Goal: Task Accomplishment & Management: Use online tool/utility

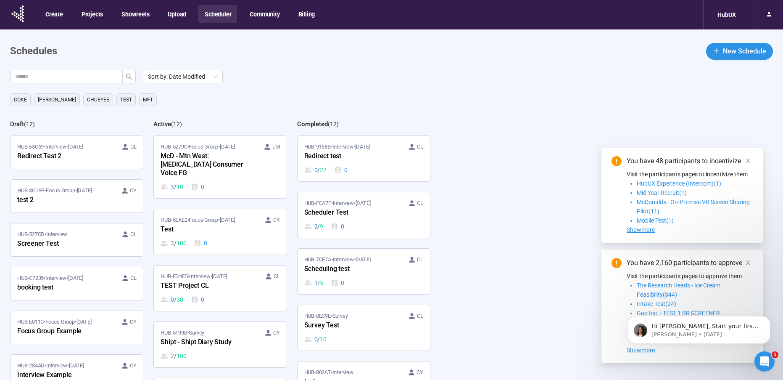
click at [301, 99] on div "[PERSON_NAME] [PERSON_NAME] TEst MFT" at bounding box center [396, 99] width 773 height 13
click at [193, 169] on div "McD - Mtn West: [MEDICAL_DATA] Consumer Voice FG" at bounding box center [207, 165] width 92 height 28
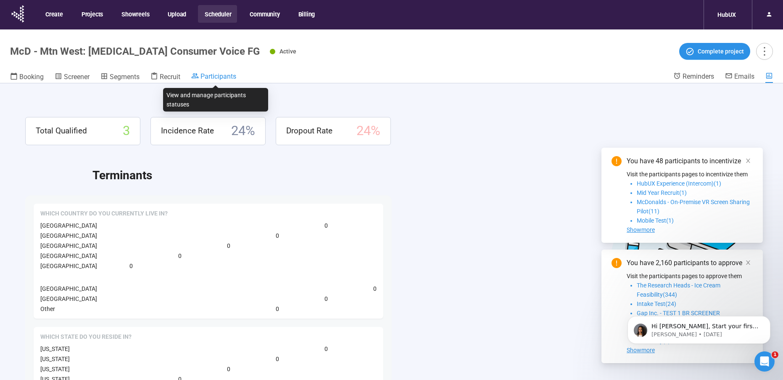
click at [216, 74] on span "Participants" at bounding box center [218, 76] width 36 height 8
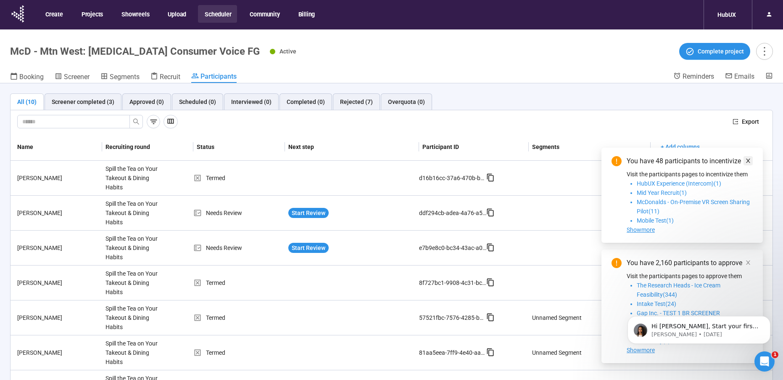
click at [749, 159] on icon "close" at bounding box center [748, 161] width 6 height 6
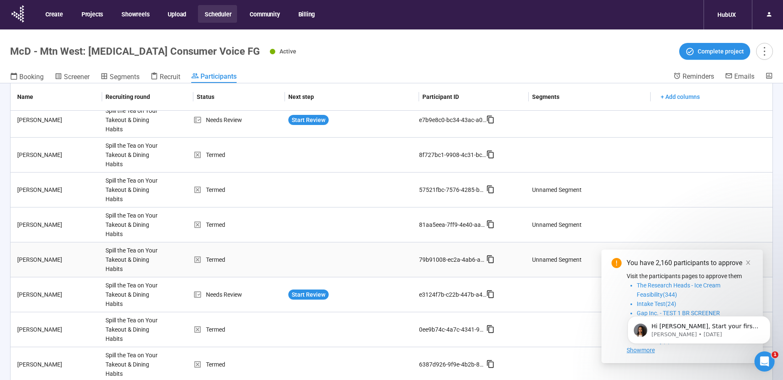
scroll to position [29, 0]
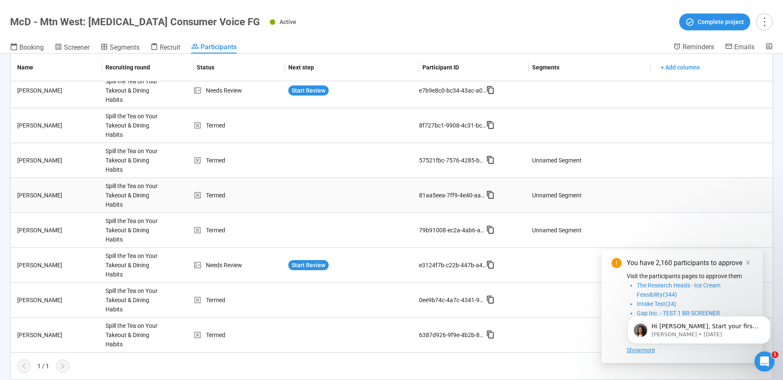
click at [269, 195] on div "Termed" at bounding box center [239, 194] width 92 height 9
drag, startPoint x: 237, startPoint y: 195, endPoint x: 369, endPoint y: 190, distance: 131.2
click at [237, 195] on div "Termed" at bounding box center [239, 194] width 92 height 9
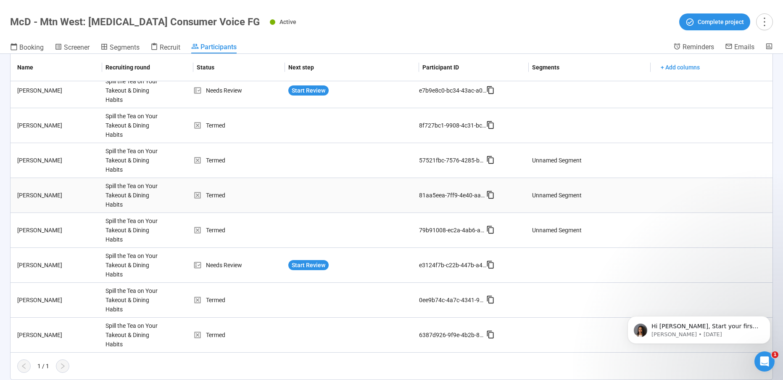
click at [150, 190] on div "Spill the Tea on Your Takeout & Dining Habits" at bounding box center [133, 195] width 63 height 34
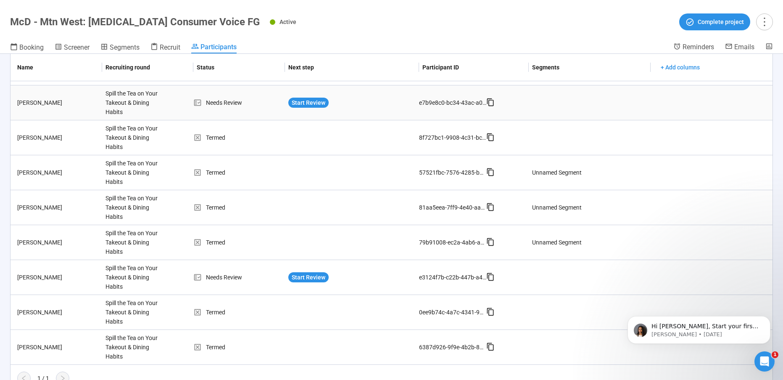
scroll to position [0, 0]
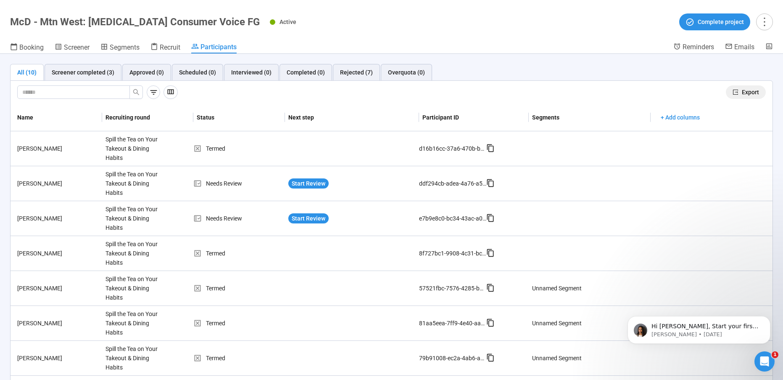
click at [746, 92] on span "Export" at bounding box center [750, 91] width 17 height 9
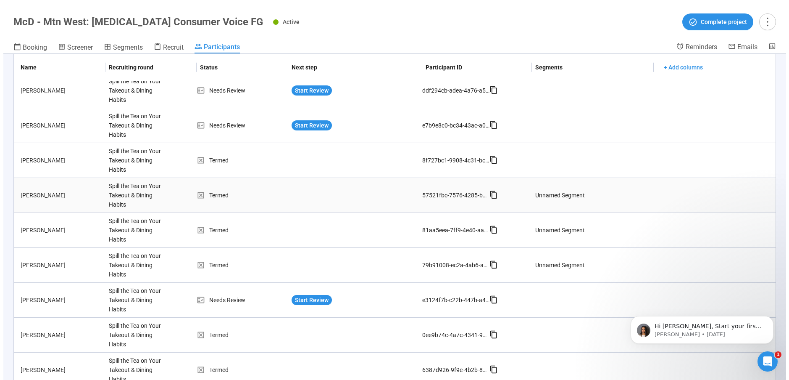
scroll to position [63, 0]
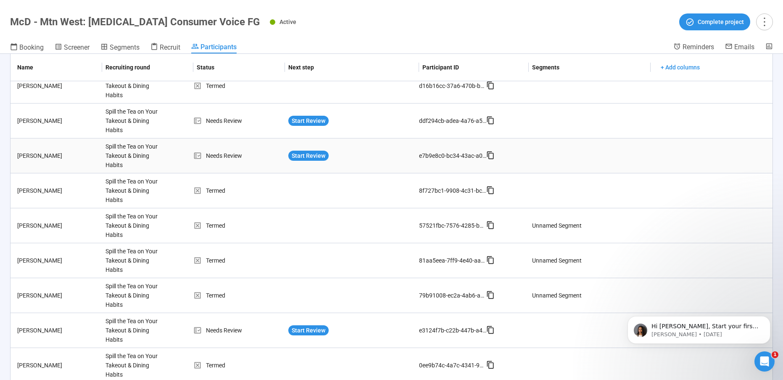
click at [339, 151] on div "Start Review" at bounding box center [351, 155] width 127 height 10
click at [308, 157] on span "Start Review" at bounding box center [309, 155] width 34 height 9
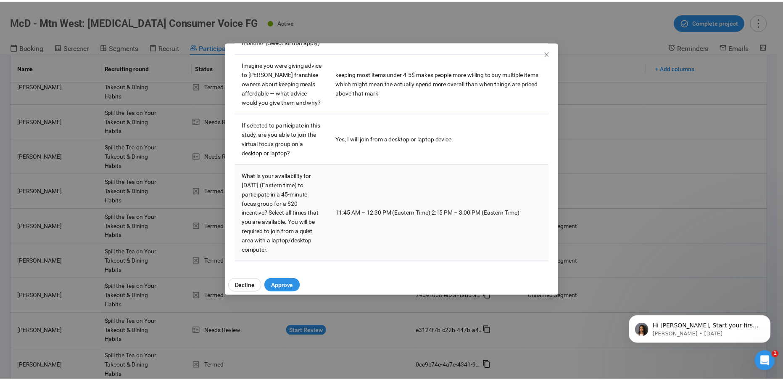
scroll to position [544, 0]
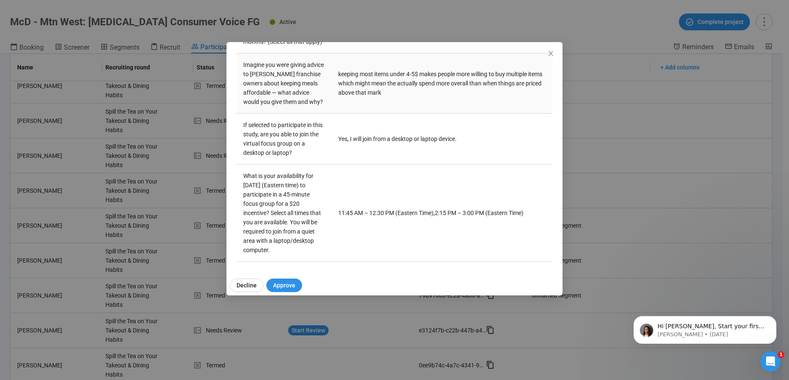
click at [545, 58] on td "keeping most items under 4-5$ makes people more willing to buy multiple items w…" at bounding box center [442, 83] width 221 height 60
click at [551, 54] on icon "close" at bounding box center [551, 53] width 5 height 5
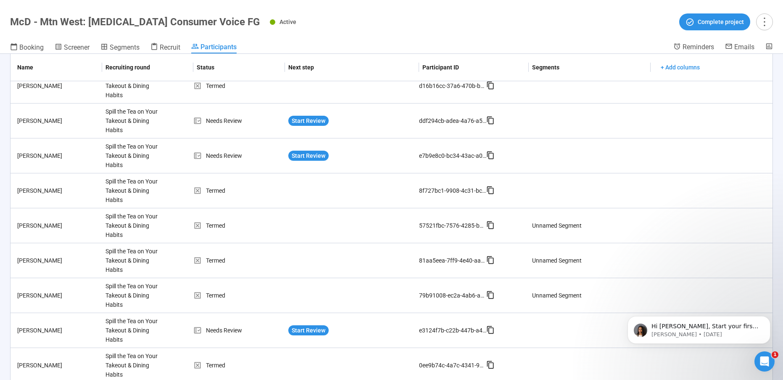
scroll to position [0, 0]
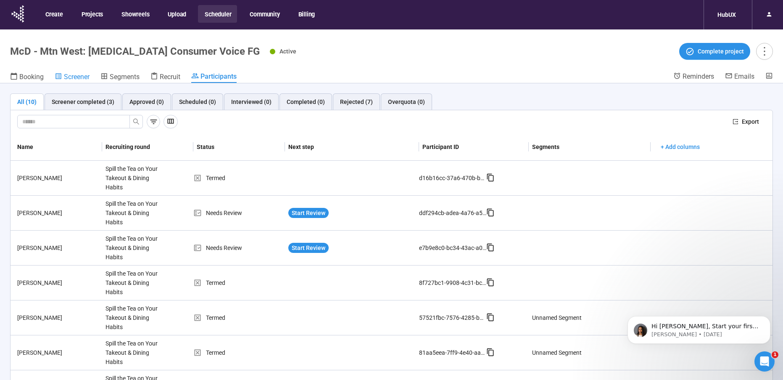
click at [74, 79] on span "Screener" at bounding box center [77, 77] width 26 height 8
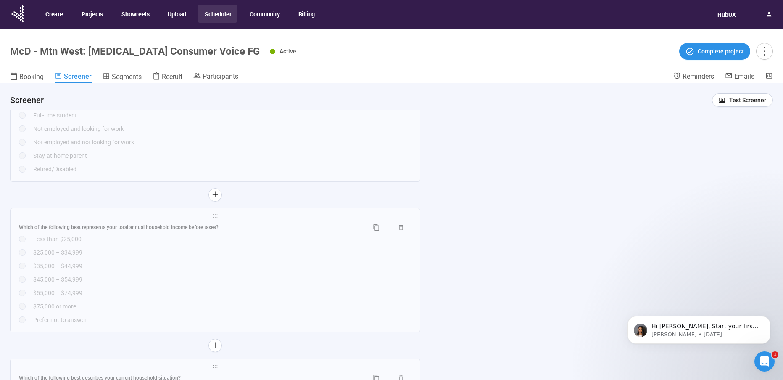
scroll to position [2162, 0]
click at [211, 214] on button "button" at bounding box center [214, 216] width 13 height 13
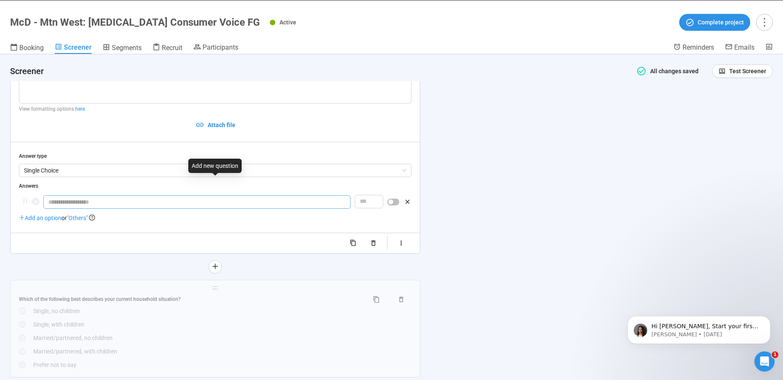
scroll to position [2142, 0]
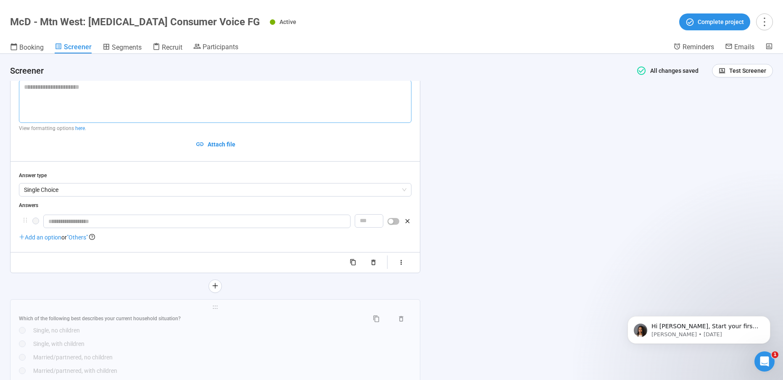
click at [100, 99] on textarea at bounding box center [215, 101] width 393 height 43
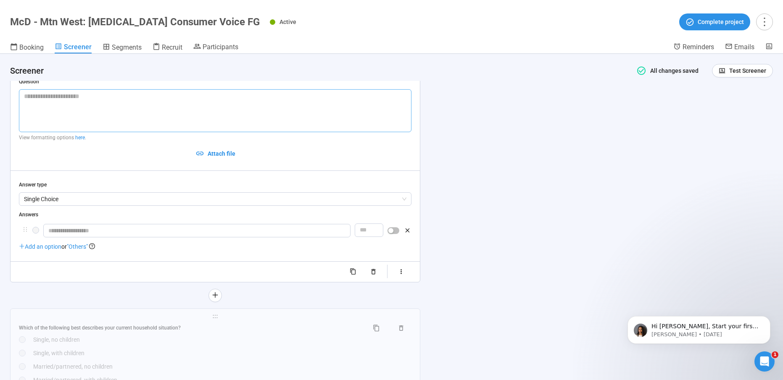
scroll to position [2115, 0]
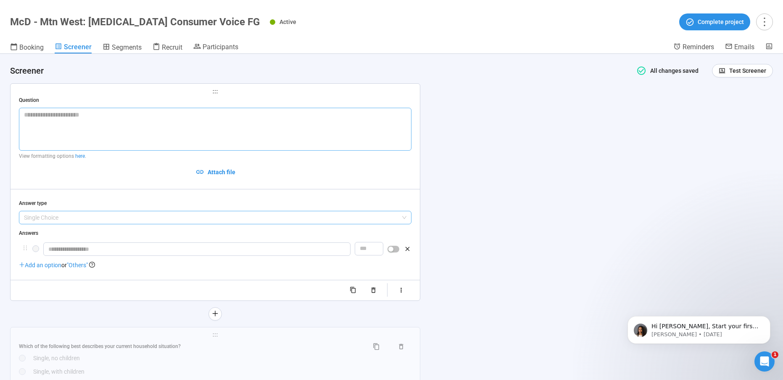
click at [69, 216] on span "Single Choice" at bounding box center [215, 217] width 382 height 13
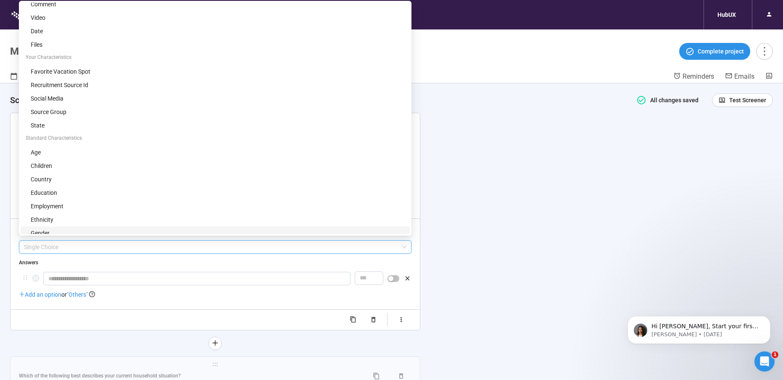
scroll to position [249, 0]
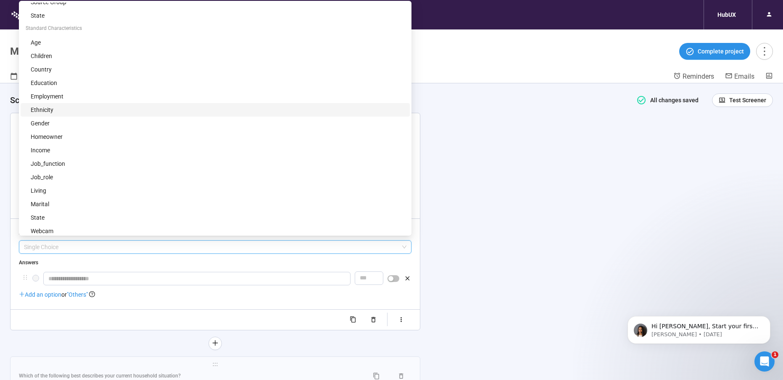
click at [73, 105] on div "ethnicity" at bounding box center [215, 109] width 389 height 13
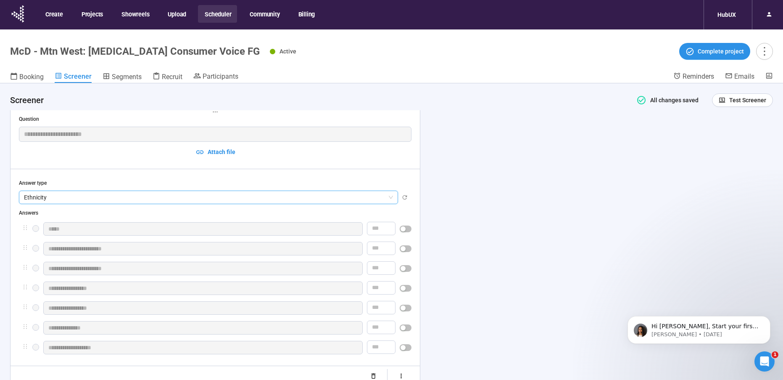
scroll to position [2193, 0]
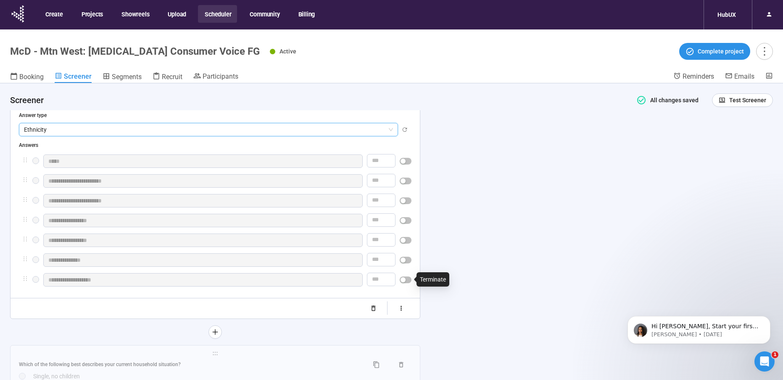
click at [405, 279] on div "button" at bounding box center [403, 279] width 5 height 5
drag, startPoint x: 24, startPoint y: 158, endPoint x: 23, endPoint y: 255, distance: 97.5
click at [23, 255] on div "**********" at bounding box center [215, 221] width 393 height 132
drag, startPoint x: 437, startPoint y: 78, endPoint x: 322, endPoint y: 78, distance: 115.6
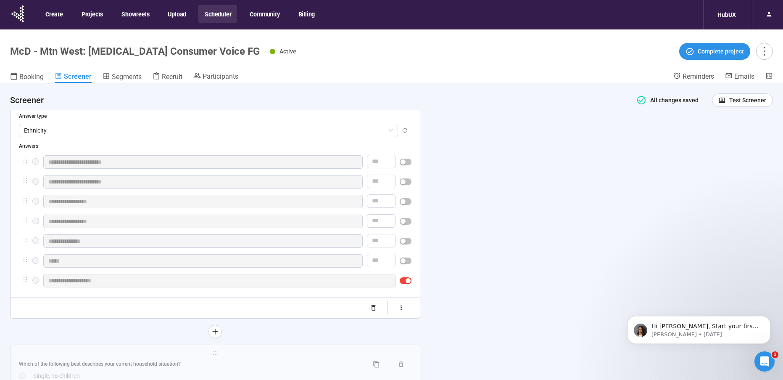
click at [435, 78] on div "Booking Screener Segments Recruit Participants" at bounding box center [341, 77] width 663 height 11
click at [30, 77] on span "Booking" at bounding box center [31, 77] width 24 height 8
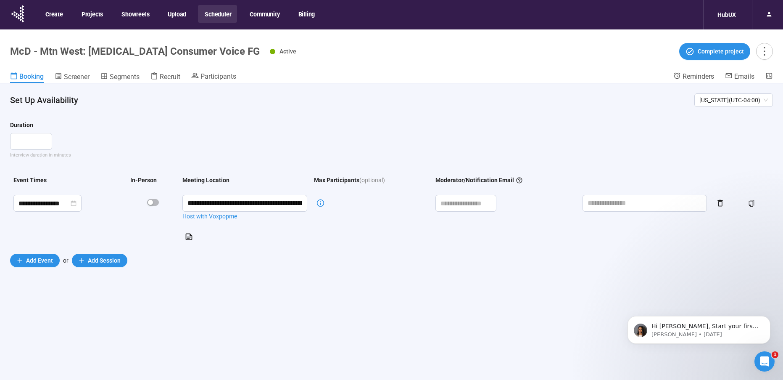
click at [355, 58] on div "Active Complete project" at bounding box center [521, 51] width 503 height 17
click at [134, 128] on div "Duration" at bounding box center [391, 126] width 763 height 13
click at [78, 78] on span "Screener" at bounding box center [77, 77] width 26 height 8
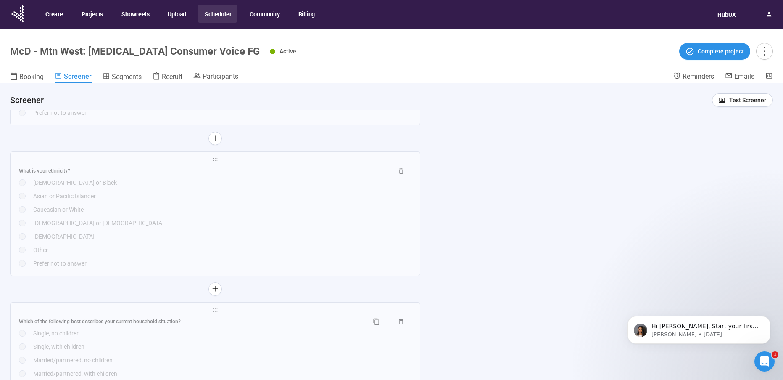
scroll to position [2332, 0]
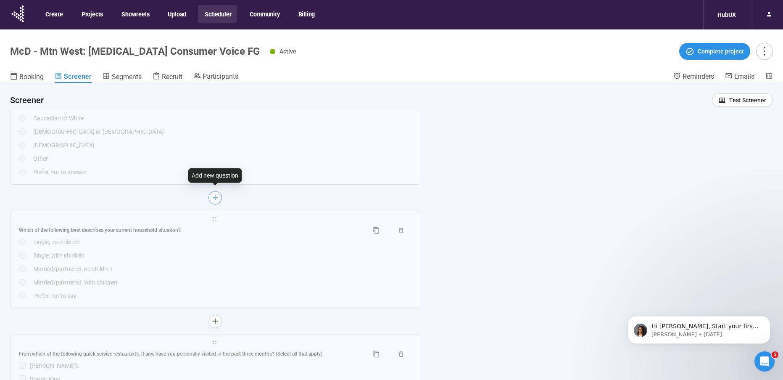
click at [215, 195] on icon "plus" at bounding box center [215, 197] width 0 height 5
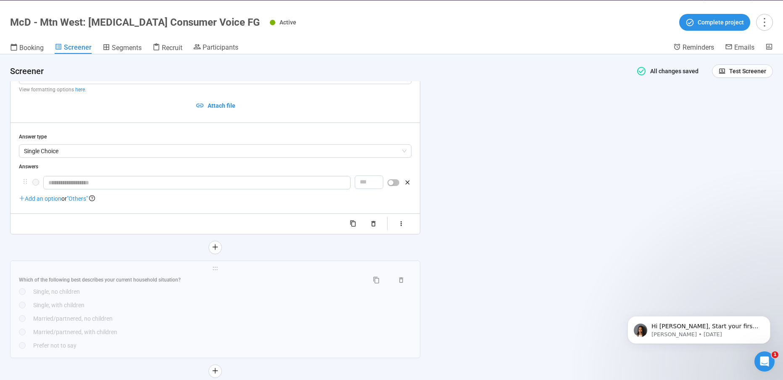
scroll to position [2293, 0]
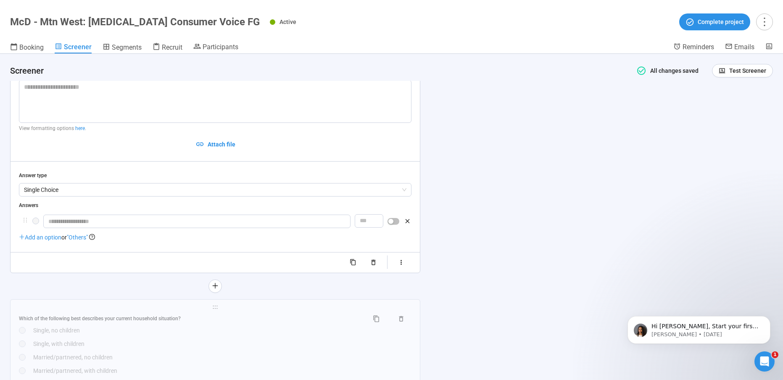
drag, startPoint x: 138, startPoint y: 189, endPoint x: 140, endPoint y: 193, distance: 4.8
click at [138, 189] on span "Single Choice" at bounding box center [215, 189] width 382 height 13
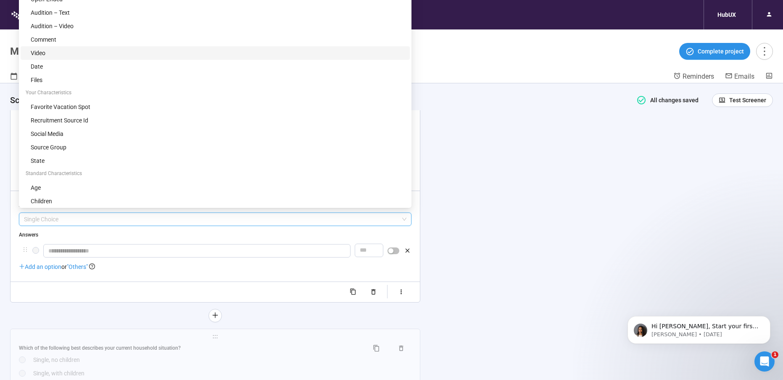
scroll to position [139, 0]
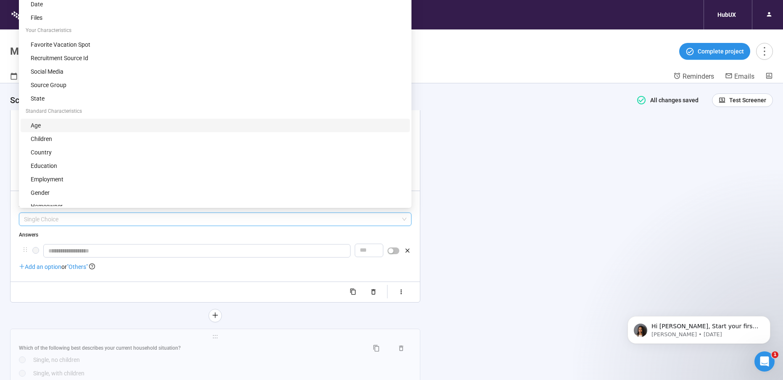
click at [75, 120] on div "age" at bounding box center [215, 125] width 389 height 13
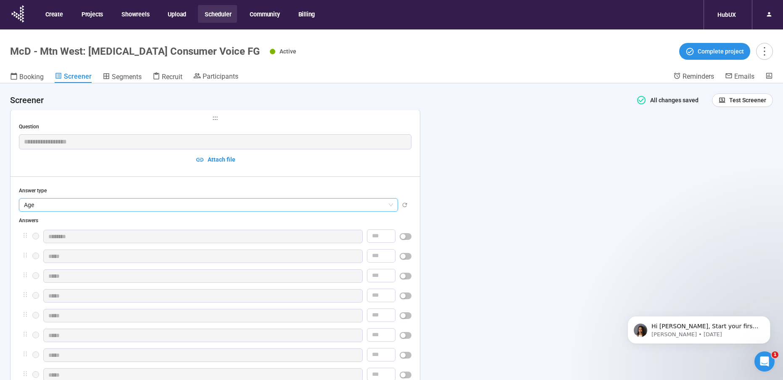
scroll to position [2234, 0]
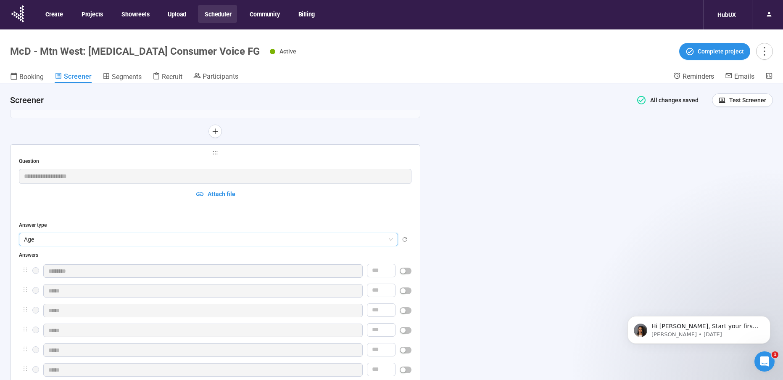
click at [84, 238] on span "age" at bounding box center [208, 239] width 369 height 13
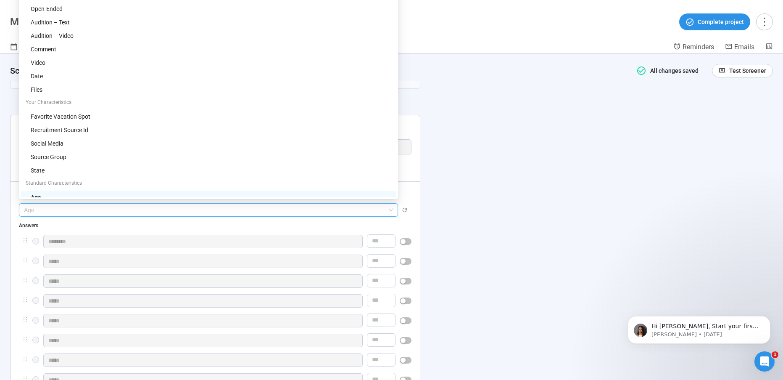
scroll to position [11, 0]
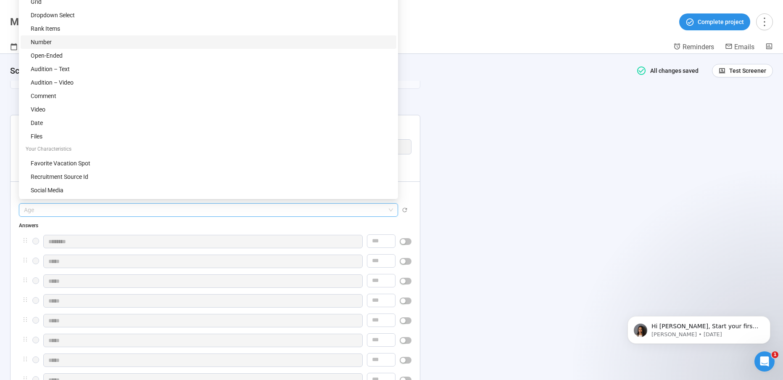
click at [57, 40] on div "Number" at bounding box center [211, 41] width 361 height 9
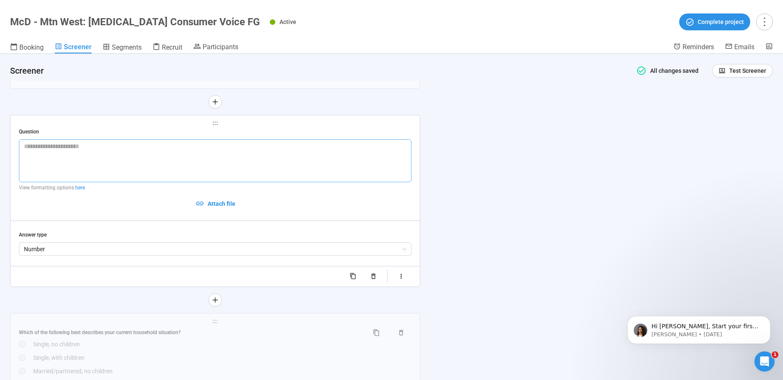
click at [149, 170] on textarea at bounding box center [215, 160] width 393 height 43
type textarea "*"
type textarea "**"
type textarea "***"
type textarea "**"
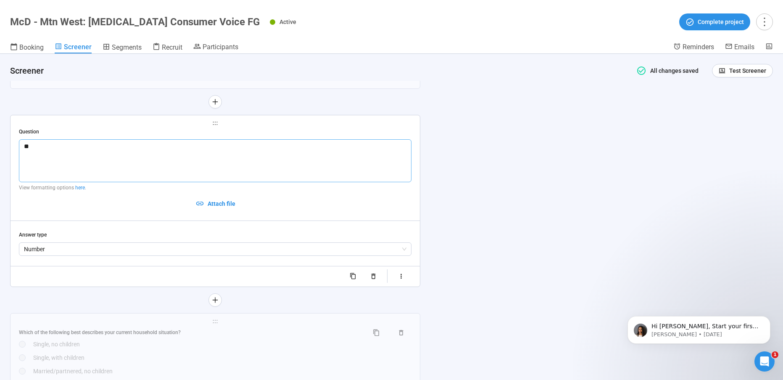
type textarea "*"
type textarea "**"
type textarea "***"
type textarea "****"
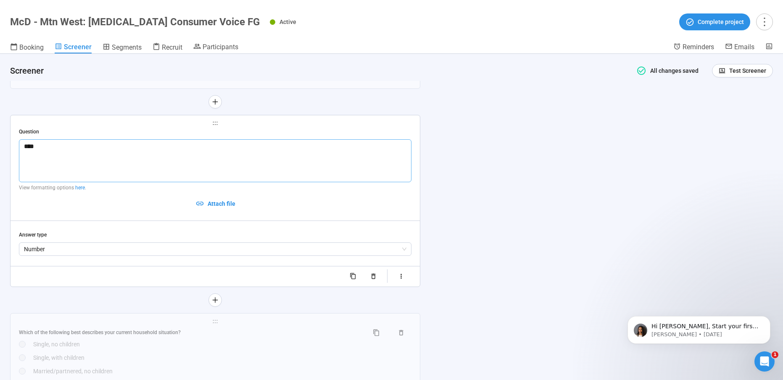
type textarea "****"
type textarea "******"
type textarea "*******"
type textarea "*********"
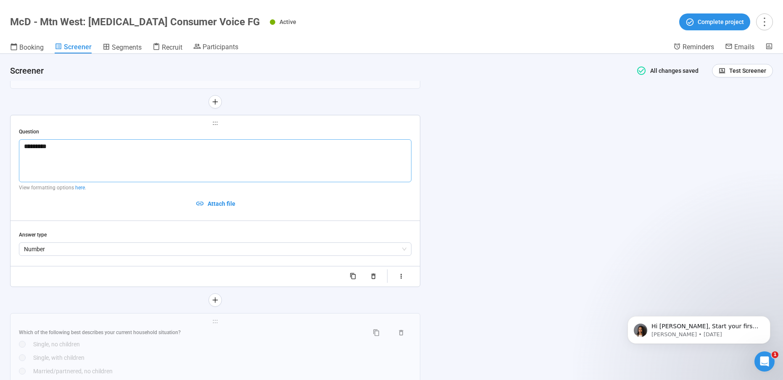
type textarea "**********"
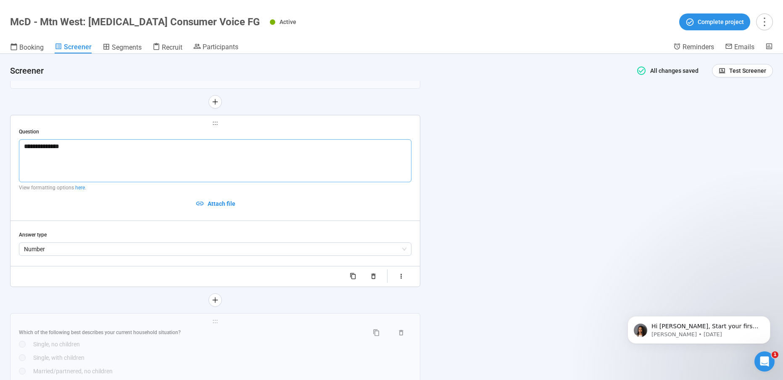
type textarea "**********"
click at [680, 119] on div "**********" at bounding box center [391, 217] width 783 height 326
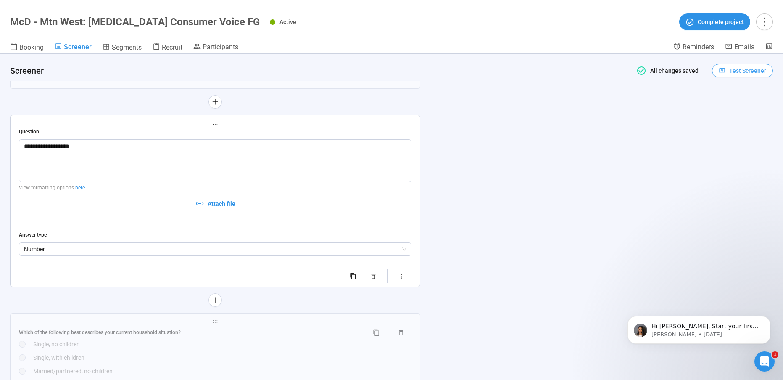
click at [748, 69] on span "Test Screener" at bounding box center [747, 70] width 37 height 9
click at [731, 112] on link "Test screener" at bounding box center [730, 114] width 34 height 7
click at [214, 45] on span "Participants" at bounding box center [221, 47] width 36 height 8
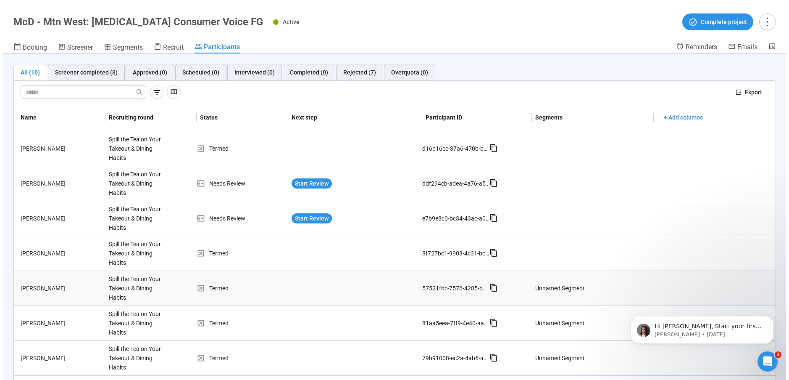
scroll to position [128, 0]
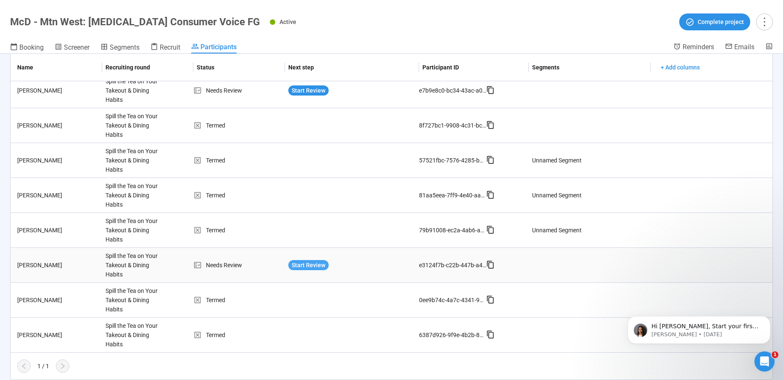
click at [314, 261] on span "Start Review" at bounding box center [309, 264] width 34 height 9
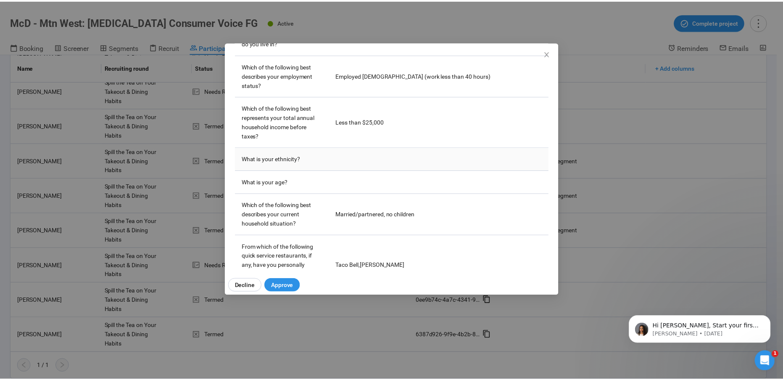
scroll to position [501, 0]
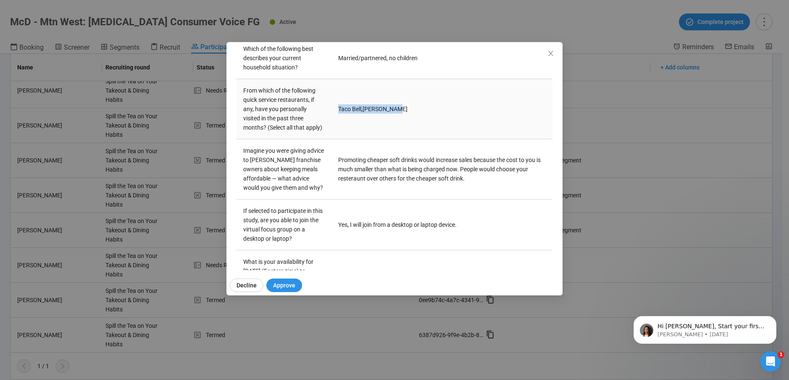
drag, startPoint x: 337, startPoint y: 105, endPoint x: 404, endPoint y: 105, distance: 67.3
click at [404, 105] on td "[PERSON_NAME] , [PERSON_NAME]" at bounding box center [442, 109] width 221 height 60
copy td "[PERSON_NAME] , [PERSON_NAME]"
click at [551, 53] on icon "close" at bounding box center [551, 53] width 5 height 5
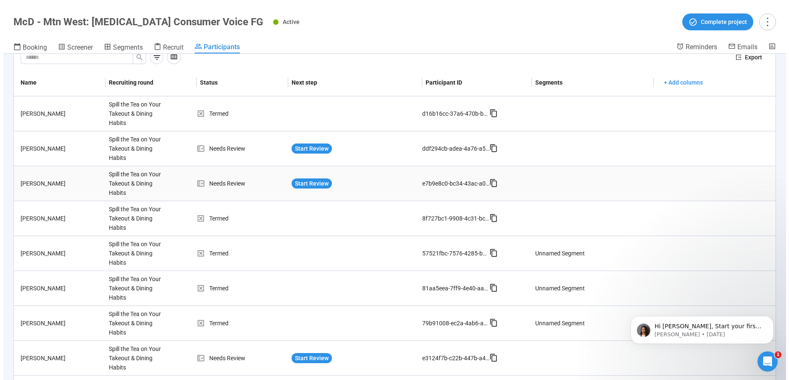
scroll to position [0, 0]
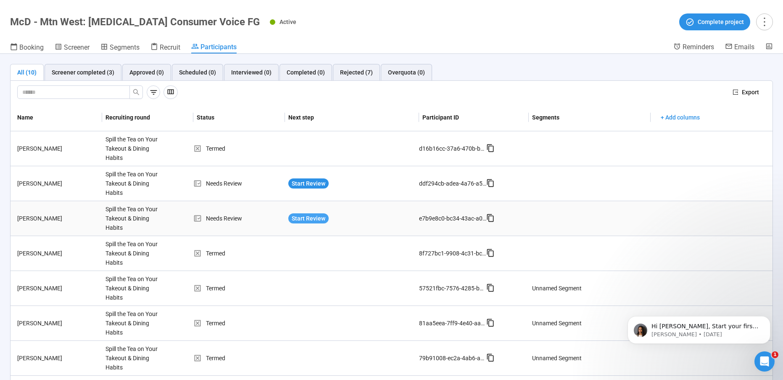
click at [305, 214] on span "Start Review" at bounding box center [309, 218] width 34 height 9
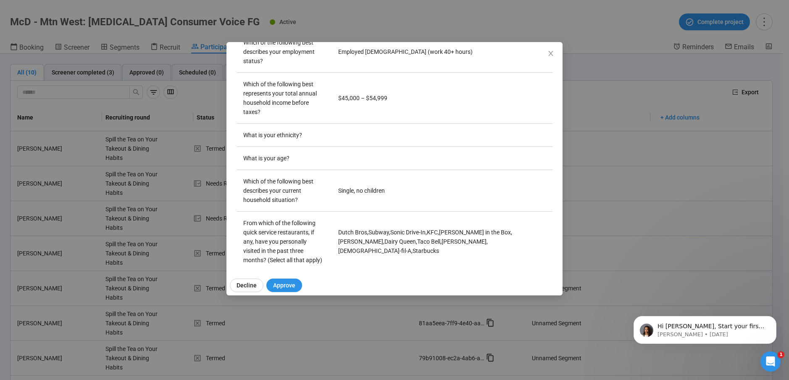
scroll to position [484, 0]
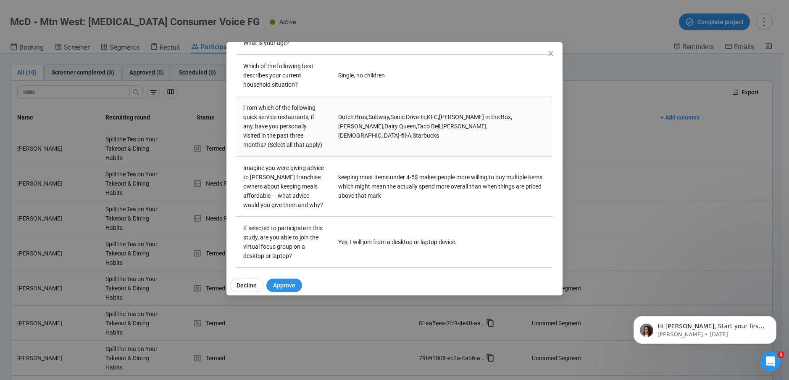
drag, startPoint x: 338, startPoint y: 116, endPoint x: 484, endPoint y: 133, distance: 147.2
click at [484, 133] on td "Dutch Bros , Subway , Sonic Drive-In , KFC , Jack in the Box , [PERSON_NAME] , …" at bounding box center [442, 126] width 221 height 60
copy td "Dutch Bros , Subway , Sonic Drive-In , KFC , Jack in the Box , [PERSON_NAME] , …"
click at [551, 53] on icon "close" at bounding box center [551, 53] width 7 height 7
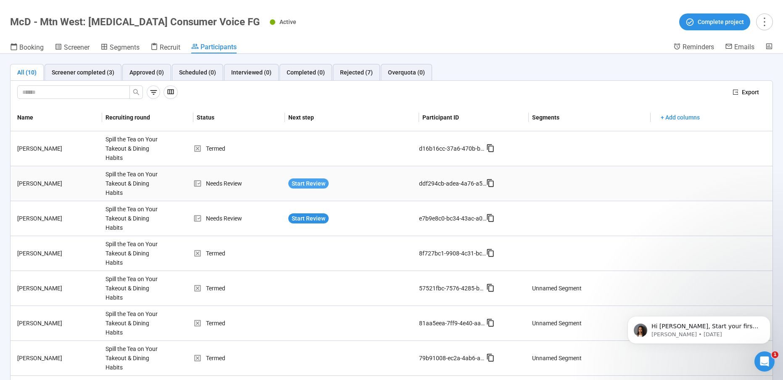
click at [314, 184] on span "Start Review" at bounding box center [309, 183] width 34 height 9
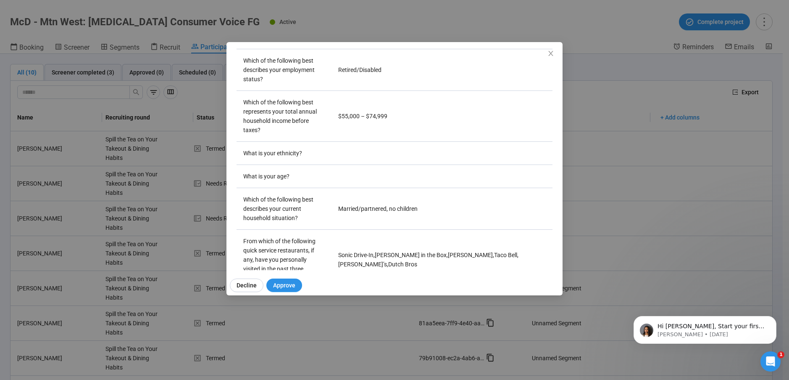
scroll to position [417, 0]
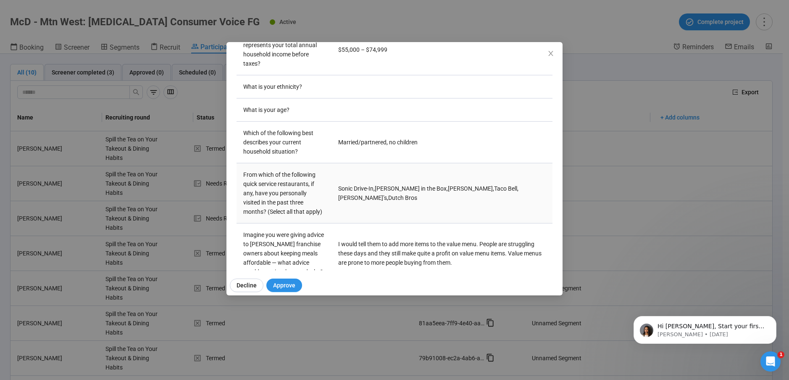
drag, startPoint x: 335, startPoint y: 188, endPoint x: 535, endPoint y: 188, distance: 200.1
click at [535, 188] on td "Sonic Drive-In , [PERSON_NAME] in the Box , [PERSON_NAME] , Taco Bell , Arby’s …" at bounding box center [442, 193] width 221 height 60
copy td "Sonic Drive-In , [PERSON_NAME] in the Box , [PERSON_NAME] , Taco Bell , Arby’s …"
click at [314, 205] on td "From which of the following quick service restaurants, if any, have you persona…" at bounding box center [284, 193] width 95 height 60
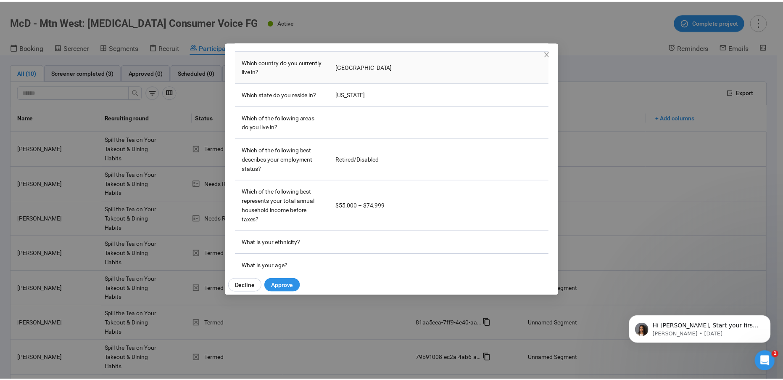
scroll to position [202, 0]
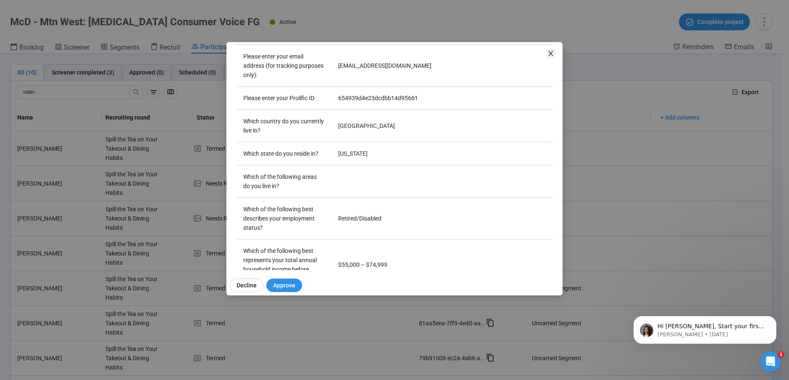
click at [549, 52] on icon "close" at bounding box center [551, 53] width 7 height 7
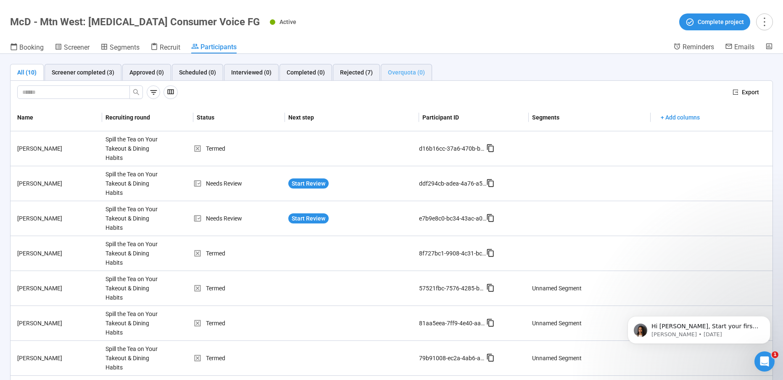
click at [418, 65] on div "Overquota (0)" at bounding box center [406, 72] width 51 height 17
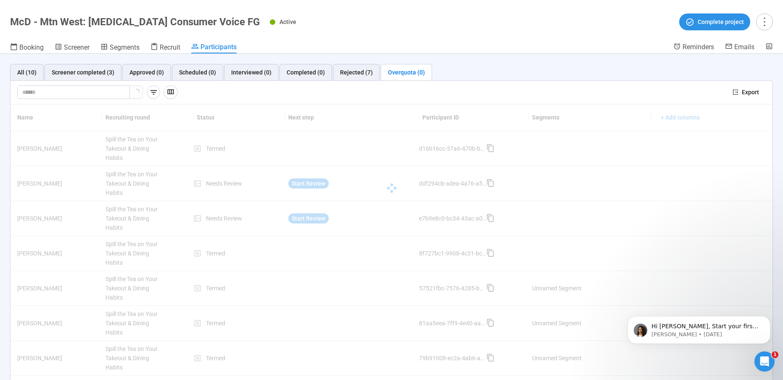
click at [425, 42] on header "McD - Mtn West: [MEDICAL_DATA] Consumer Voice FG Active Complete project Bookin…" at bounding box center [391, 27] width 783 height 54
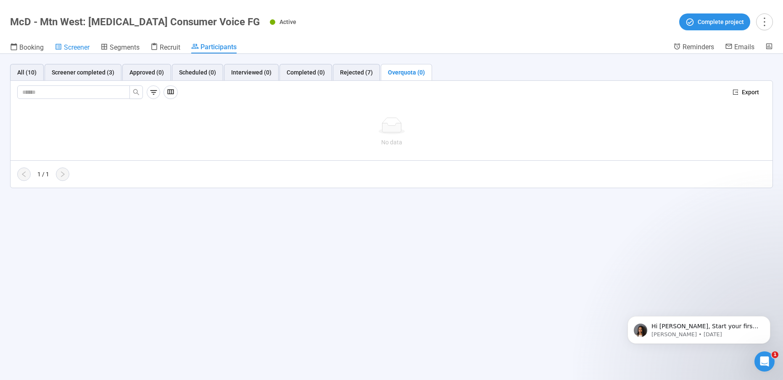
click at [78, 45] on span "Screener" at bounding box center [77, 47] width 26 height 8
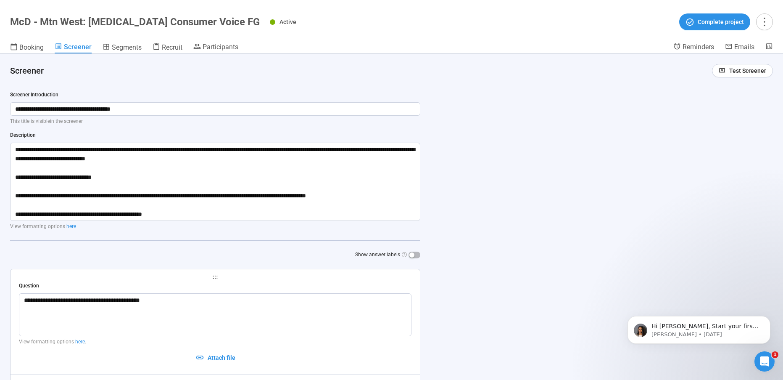
click at [363, 21] on div "Active Complete project" at bounding box center [521, 21] width 503 height 17
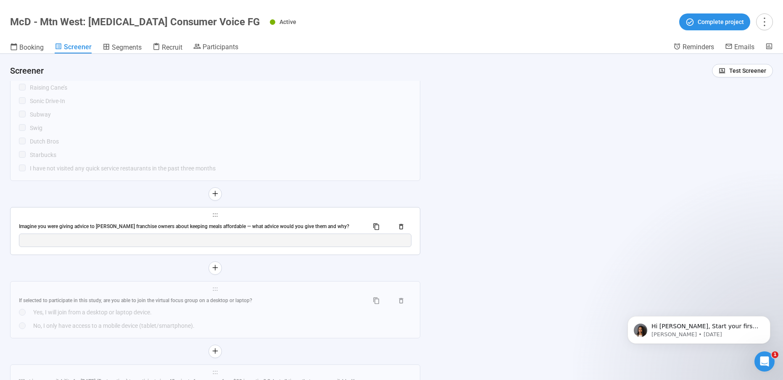
scroll to position [2875, 0]
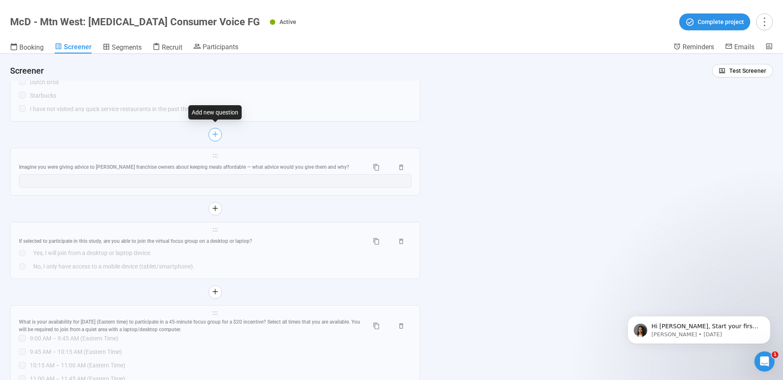
click at [215, 131] on icon "plus" at bounding box center [215, 134] width 7 height 7
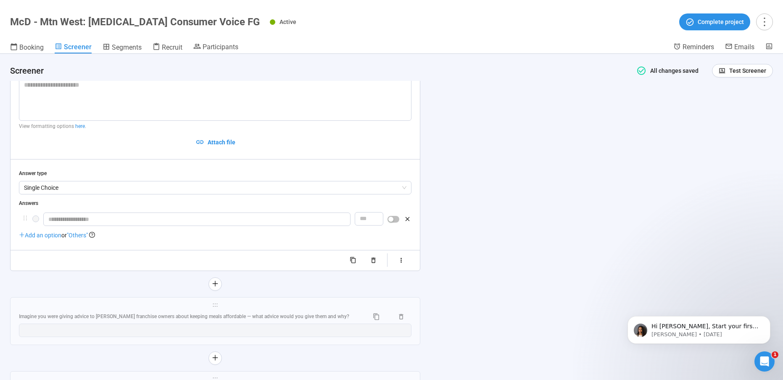
scroll to position [2802, 0]
click at [95, 88] on textarea at bounding box center [215, 101] width 393 height 43
paste textarea "**********"
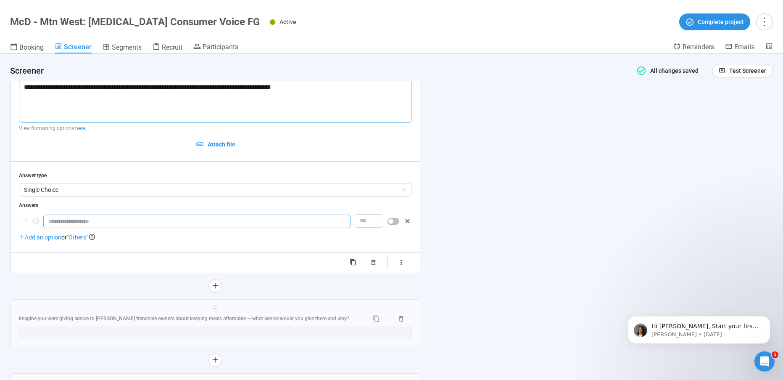
type textarea "**********"
click at [200, 217] on input "text" at bounding box center [196, 220] width 307 height 13
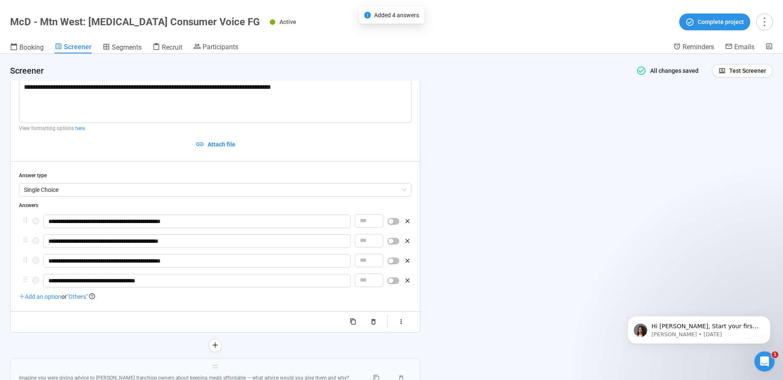
click at [393, 279] on div "button" at bounding box center [390, 280] width 5 height 5
click at [477, 247] on div "**********" at bounding box center [391, 217] width 783 height 326
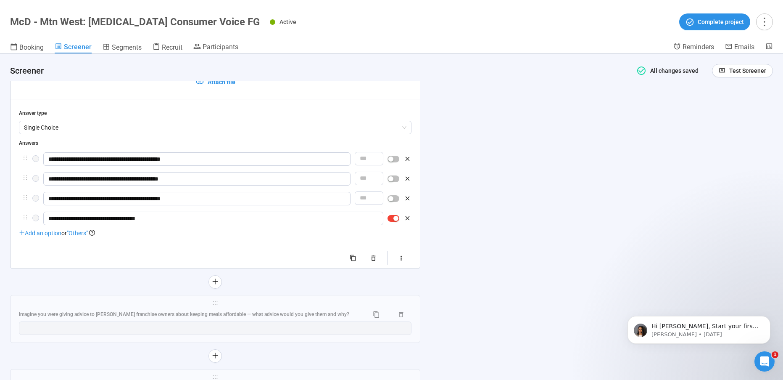
scroll to position [2767, 0]
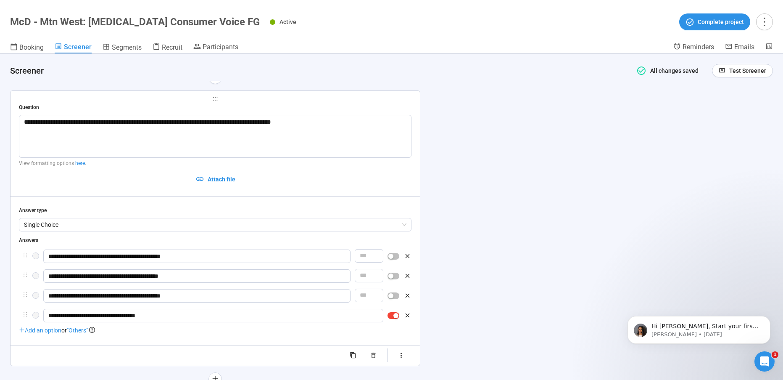
click at [481, 236] on div "**********" at bounding box center [391, 217] width 783 height 326
click at [555, 199] on div "**********" at bounding box center [391, 217] width 783 height 326
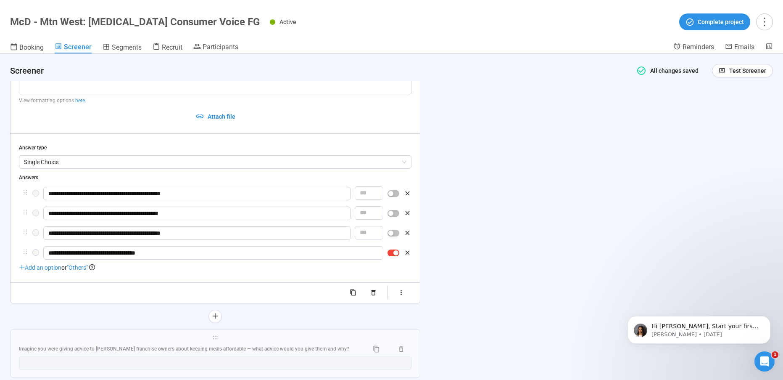
scroll to position [2885, 0]
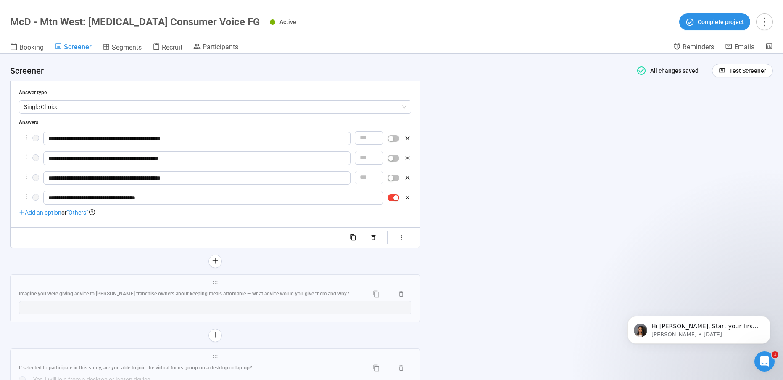
drag, startPoint x: 332, startPoint y: 51, endPoint x: 290, endPoint y: 44, distance: 43.0
click at [331, 51] on div "Booking Screener Segments Recruit Participants" at bounding box center [341, 47] width 663 height 11
